Goal: Information Seeking & Learning: Learn about a topic

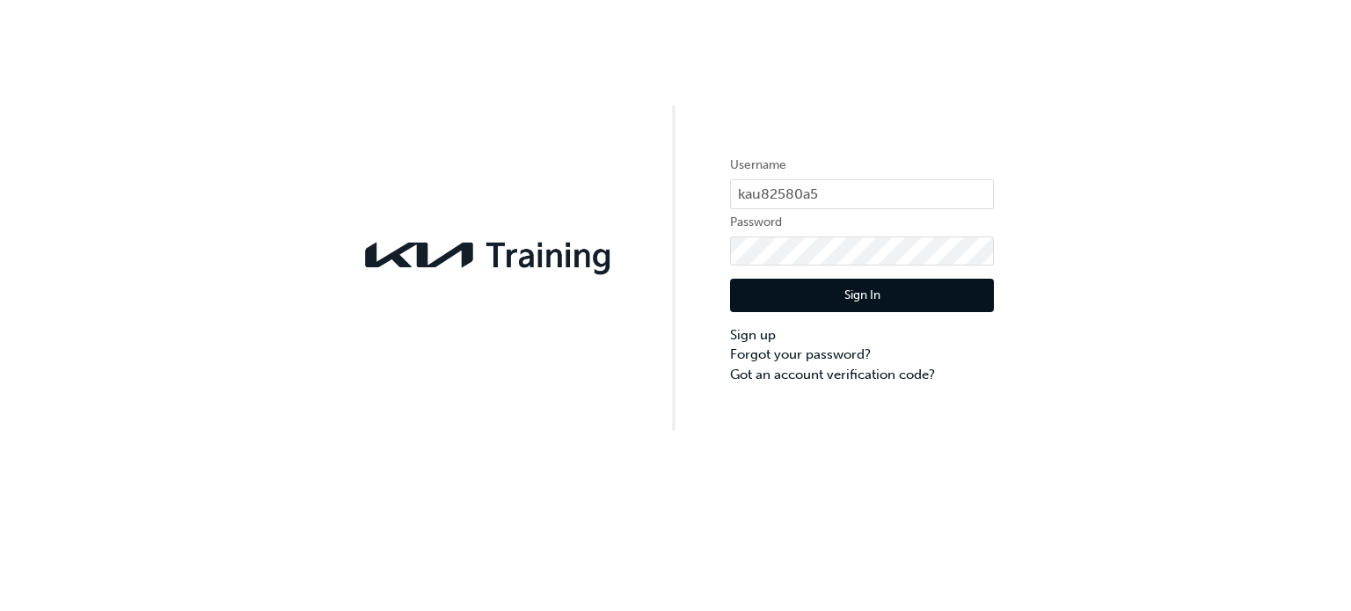
click at [835, 292] on button "Sign In" at bounding box center [862, 295] width 264 height 33
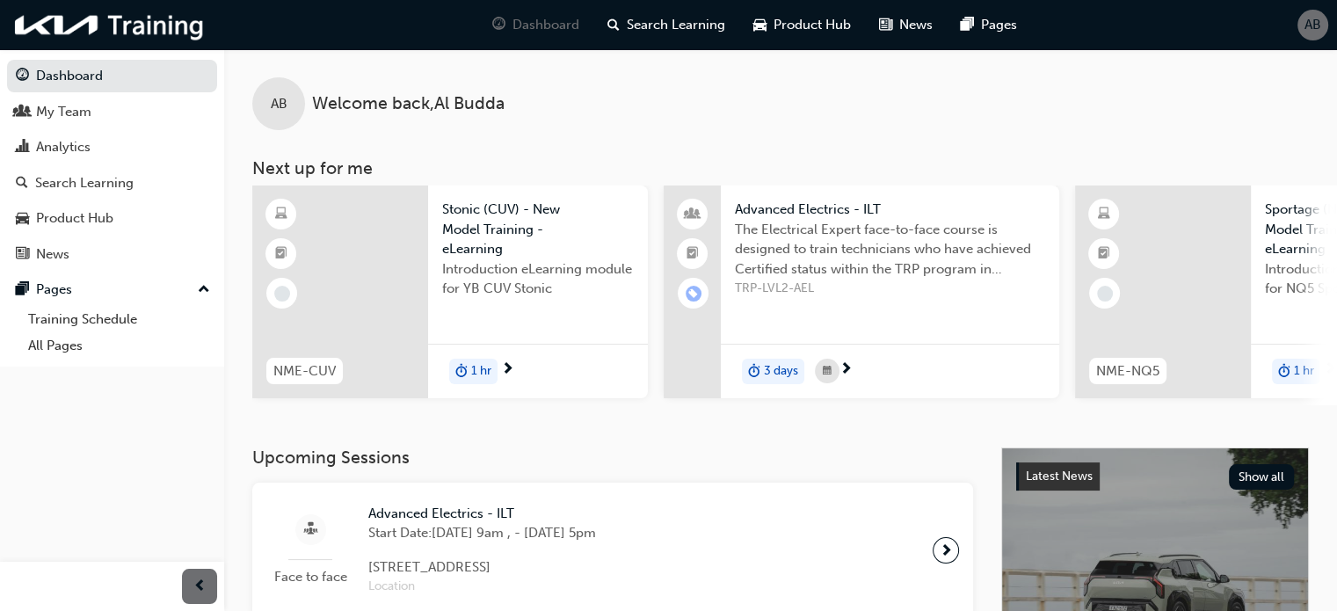
click at [844, 367] on span "next-icon" at bounding box center [846, 370] width 13 height 16
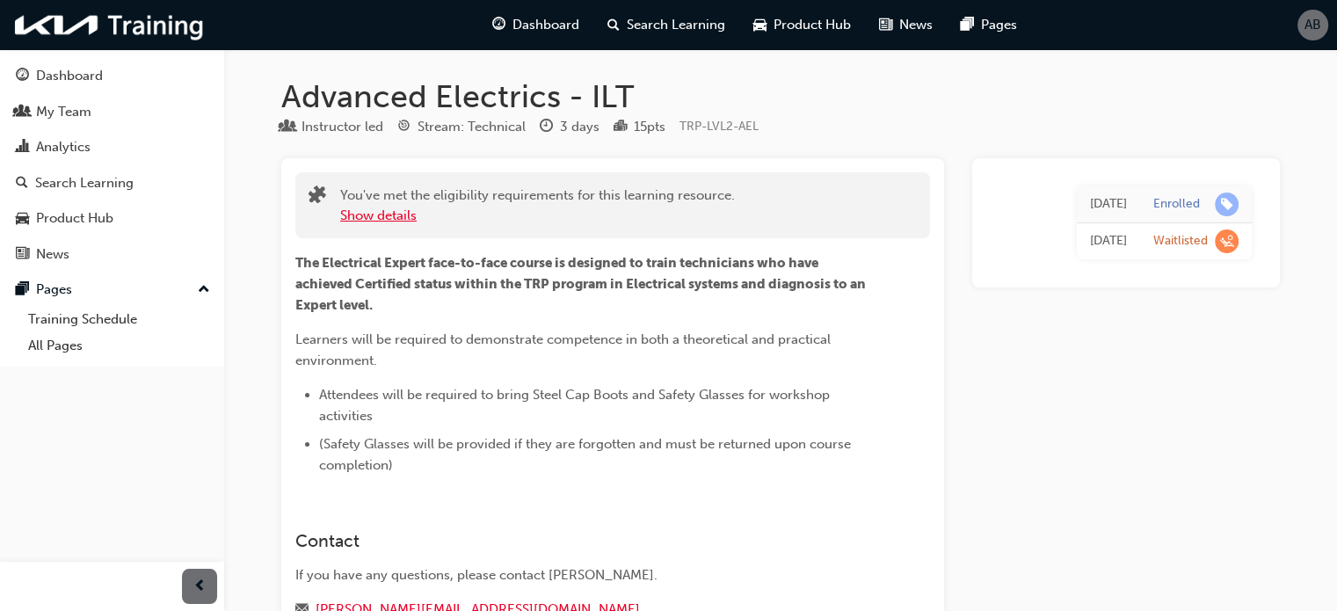
click at [408, 212] on button "Show details" at bounding box center [378, 216] width 76 height 20
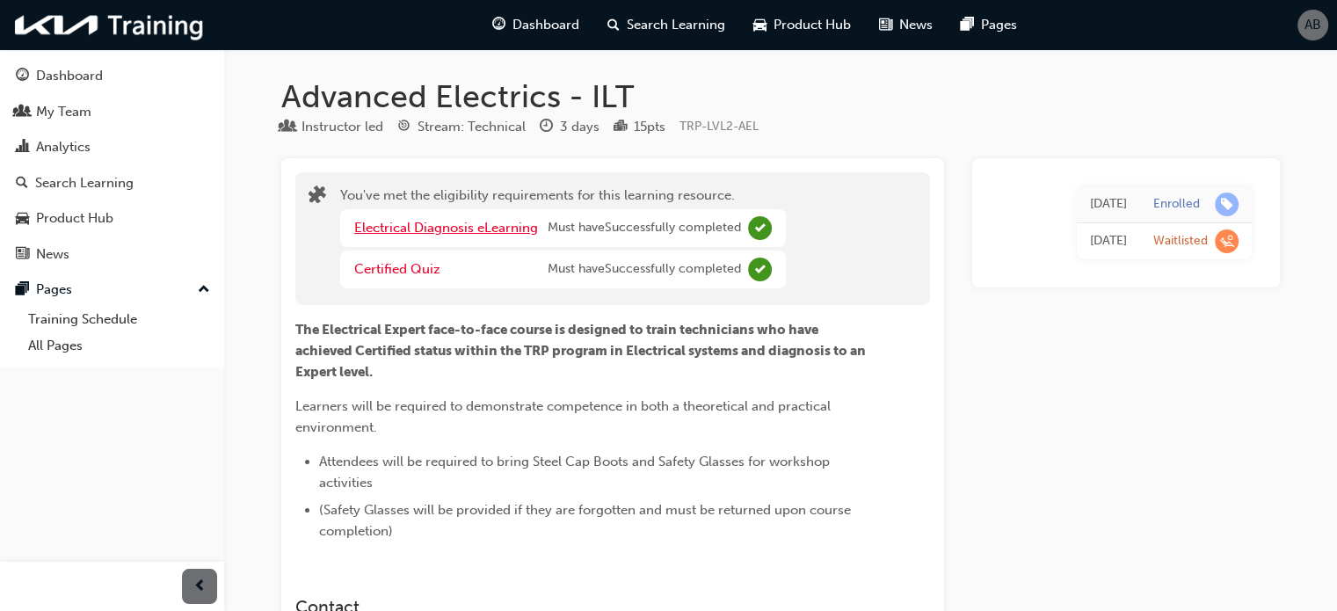
click at [438, 225] on link "Electrical Diagnosis eLearning" at bounding box center [446, 228] width 184 height 16
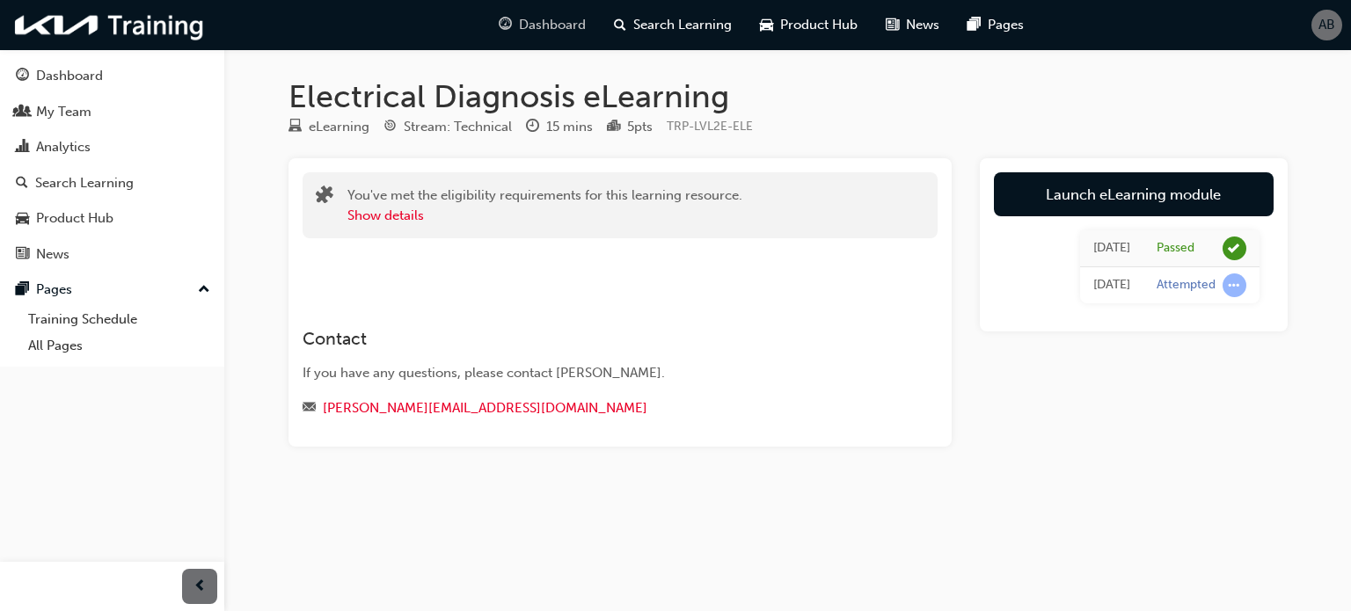
click at [570, 20] on span "Dashboard" at bounding box center [552, 25] width 67 height 20
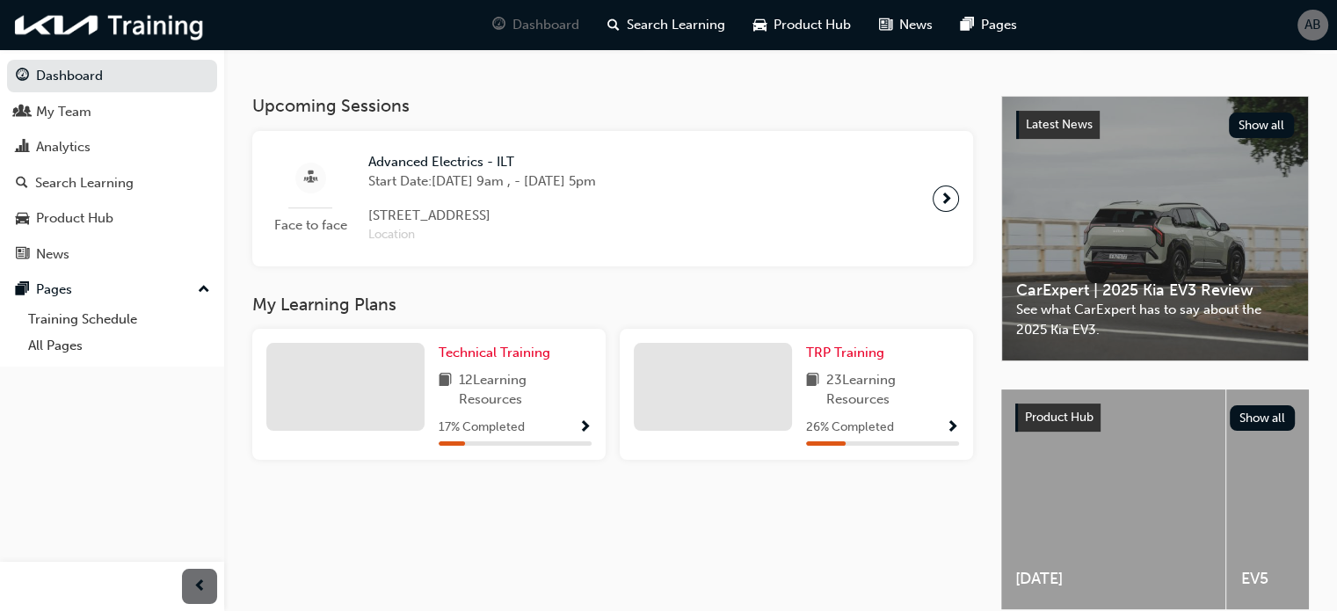
scroll to position [438, 0]
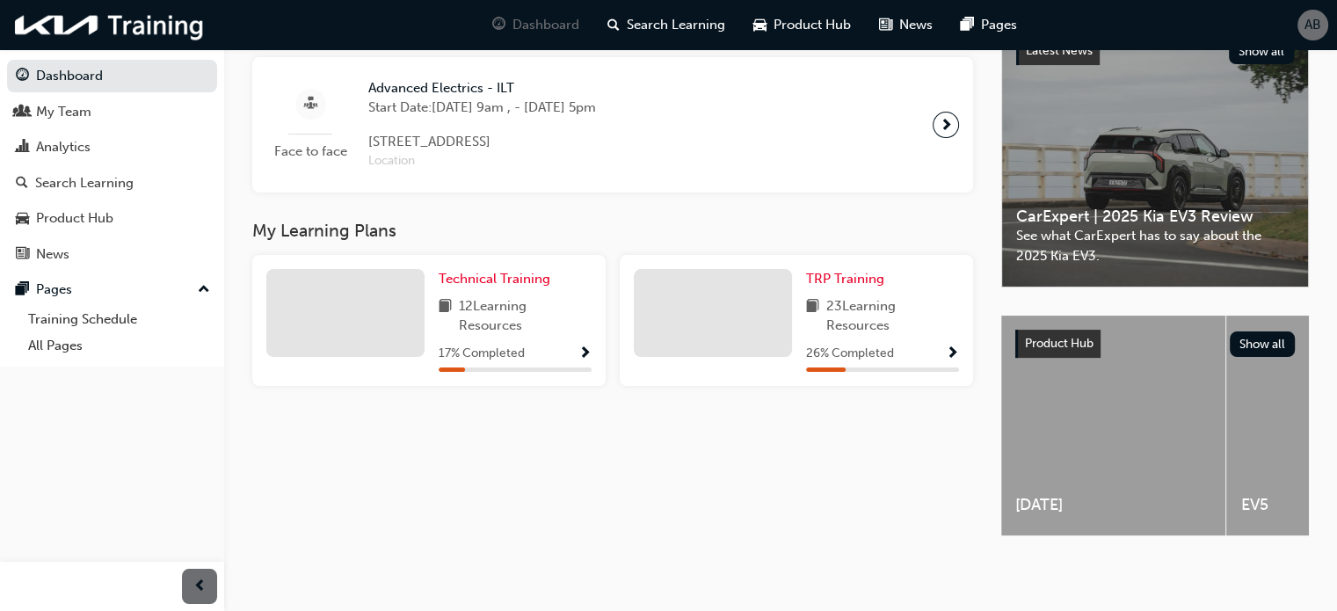
click at [583, 346] on span "Show Progress" at bounding box center [585, 354] width 13 height 16
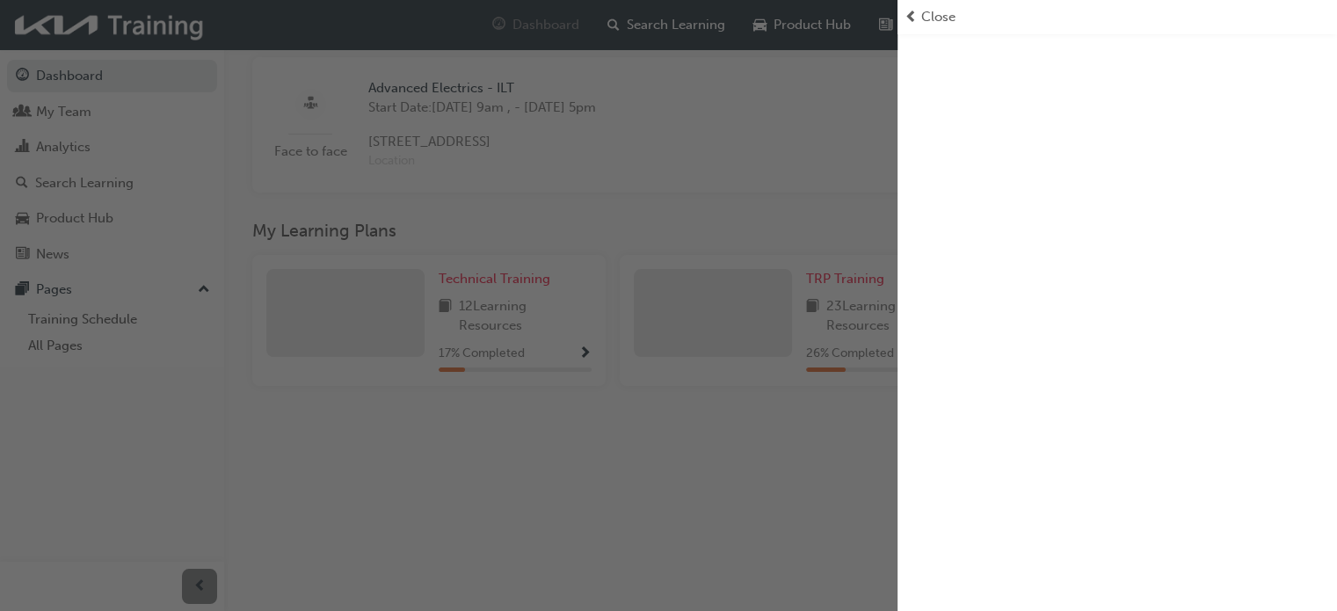
click at [938, 18] on span "Close" at bounding box center [938, 17] width 34 height 20
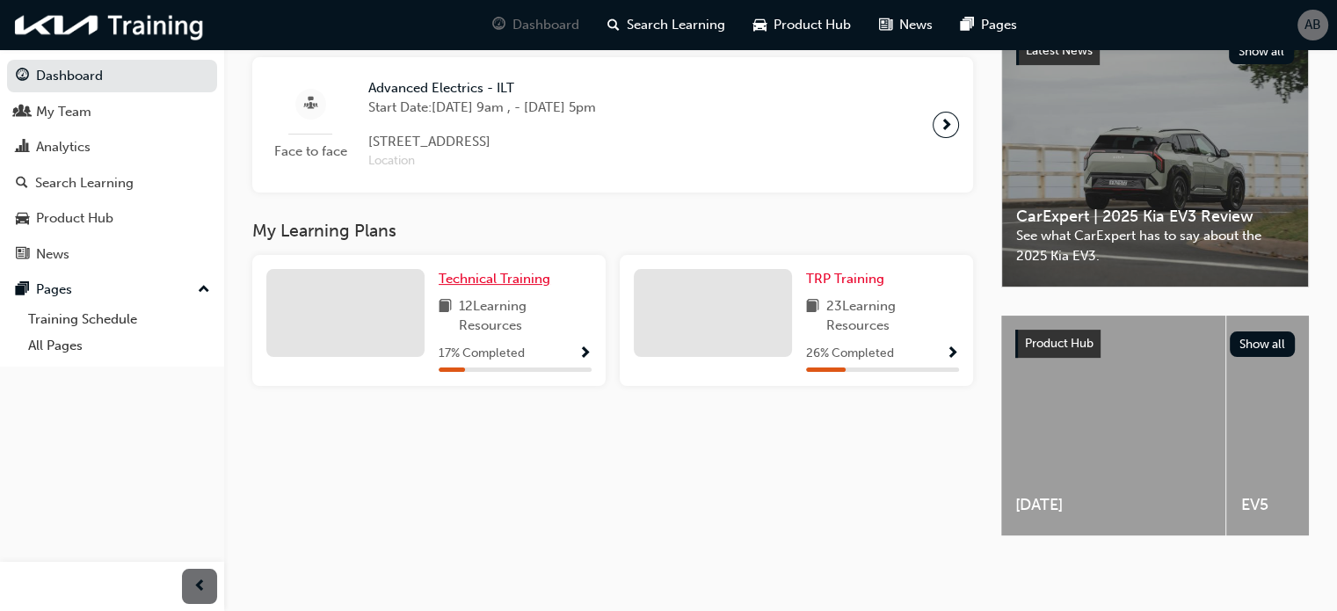
click at [528, 271] on span "Technical Training" at bounding box center [495, 279] width 112 height 16
